Goal: Task Accomplishment & Management: Use online tool/utility

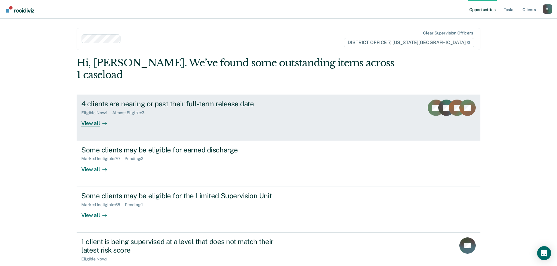
click at [105, 115] on div "View all" at bounding box center [97, 120] width 33 height 11
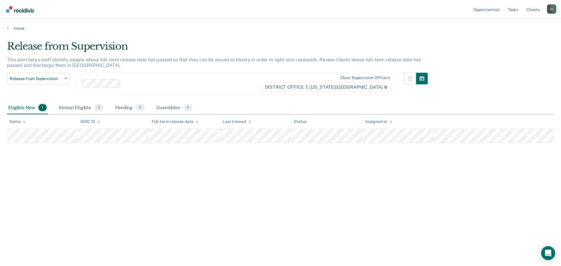
click at [55, 109] on div "Eligible Now 1 Almost Eligible 3 Pending 0 Overridden 0" at bounding box center [100, 108] width 186 height 13
click at [72, 109] on div "Almost Eligible 3" at bounding box center [80, 108] width 47 height 13
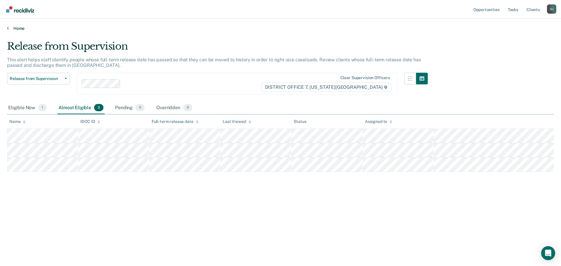
click at [25, 27] on link "Home" at bounding box center [280, 28] width 547 height 5
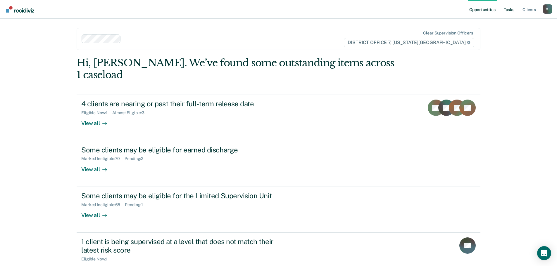
click at [511, 8] on link "Tasks" at bounding box center [508, 9] width 13 height 19
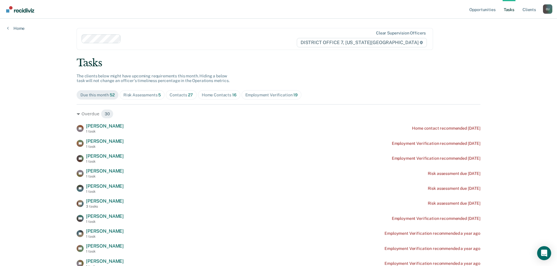
click at [178, 94] on div "Contacts 27" at bounding box center [181, 95] width 23 height 5
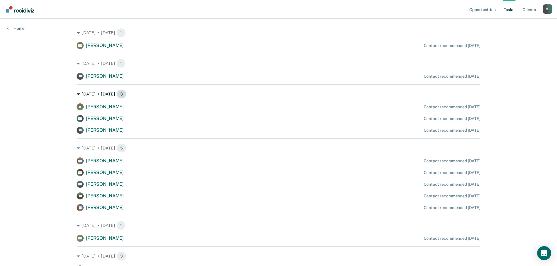
scroll to position [205, 0]
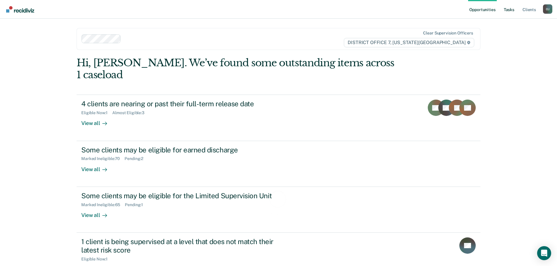
click at [509, 7] on link "Tasks" at bounding box center [508, 9] width 13 height 19
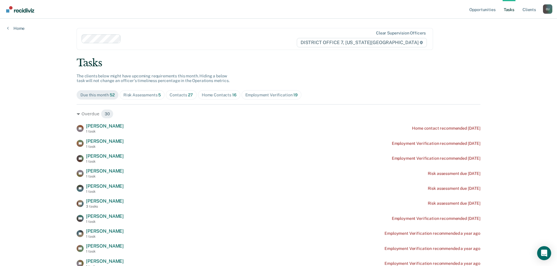
click at [181, 94] on div "Contacts 27" at bounding box center [181, 95] width 23 height 5
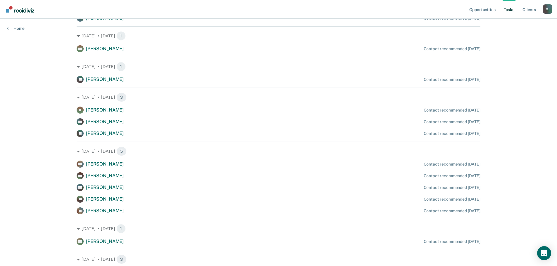
scroll to position [203, 0]
